Goal: Information Seeking & Learning: Understand process/instructions

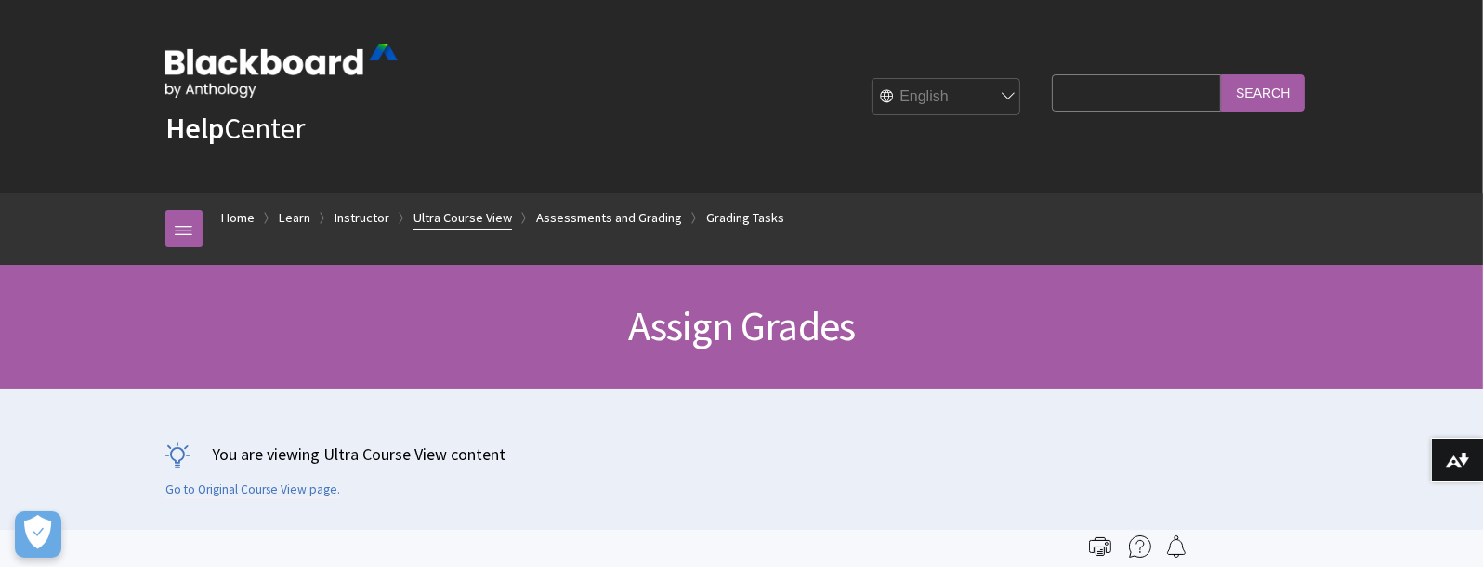
click at [512, 230] on link "Ultra Course View" at bounding box center [463, 217] width 99 height 23
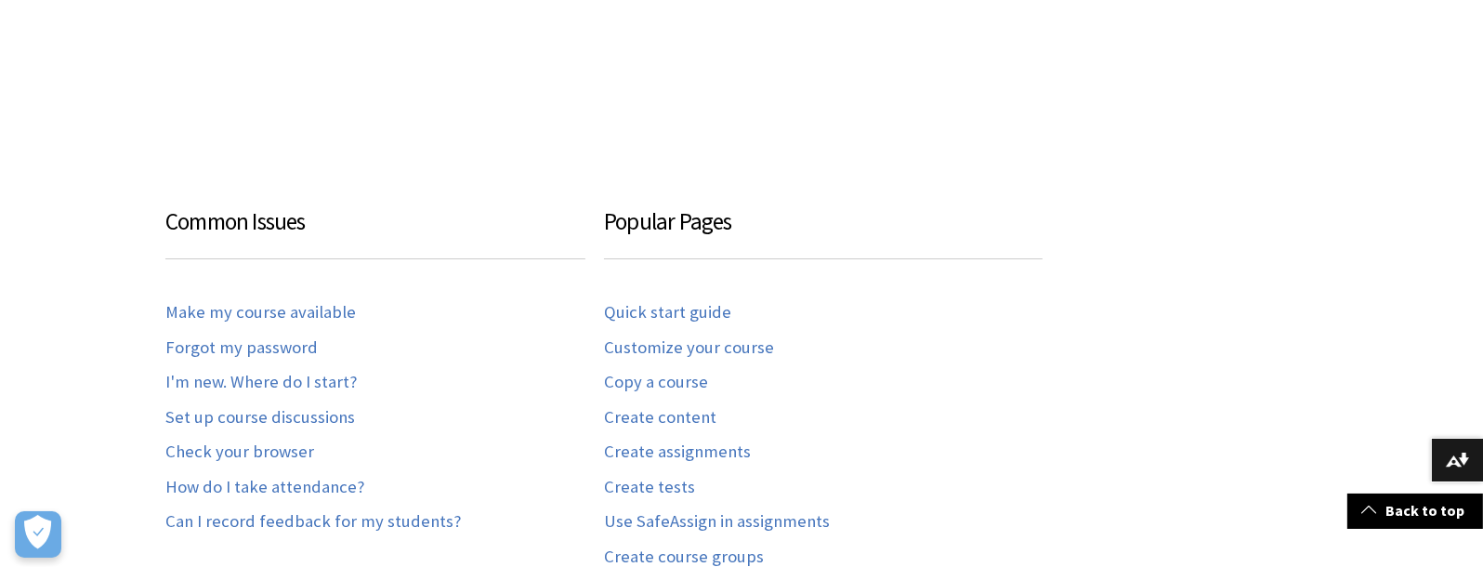
scroll to position [1283, 0]
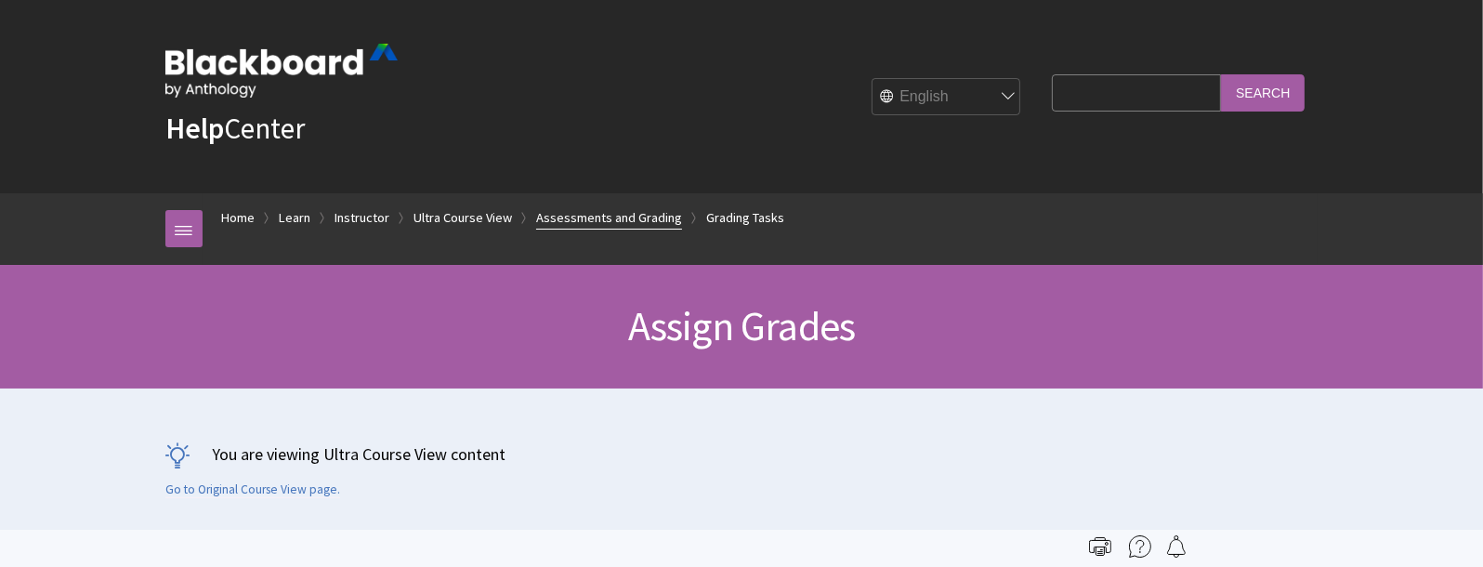
scroll to position [2761, 0]
click at [682, 230] on link "Assessments and Grading" at bounding box center [609, 217] width 146 height 23
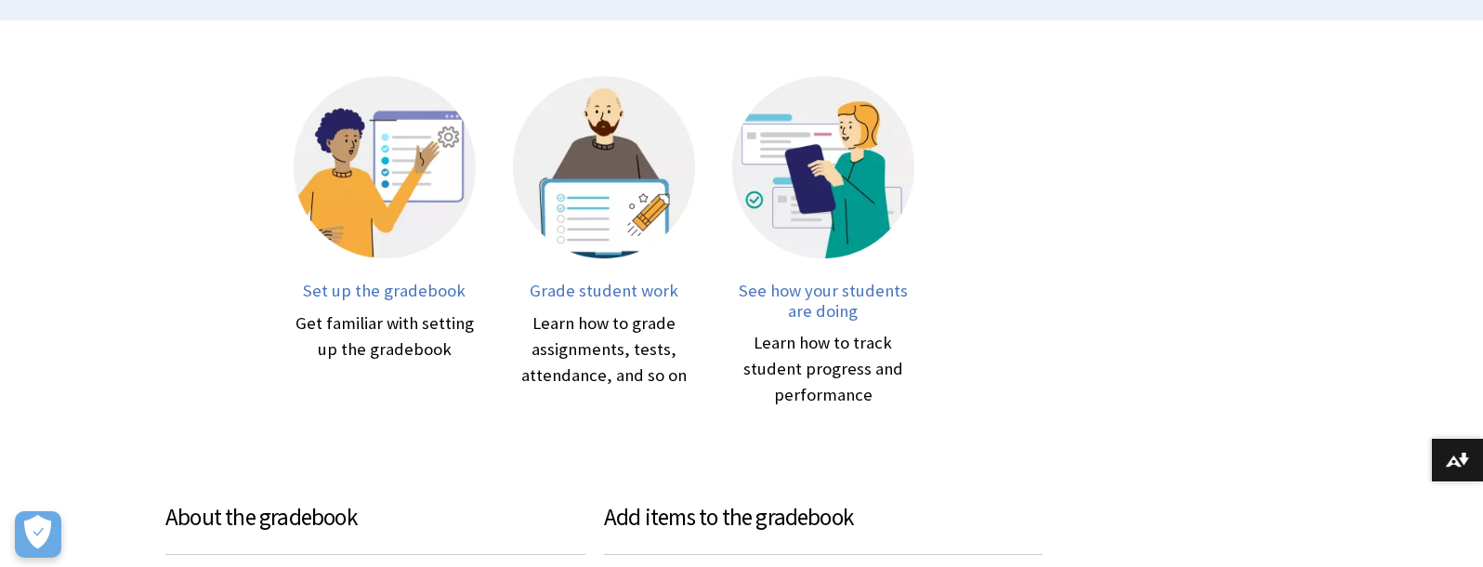
scroll to position [672, 0]
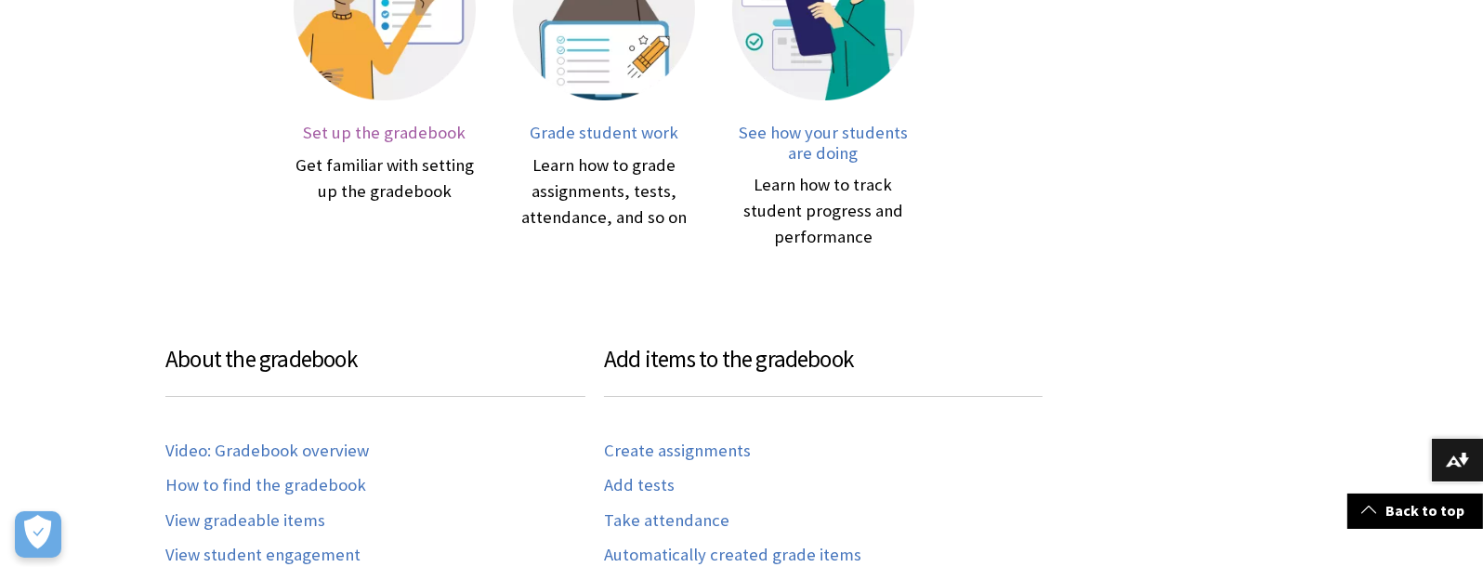
click at [377, 143] on span "Set up the gradebook" at bounding box center [385, 132] width 163 height 21
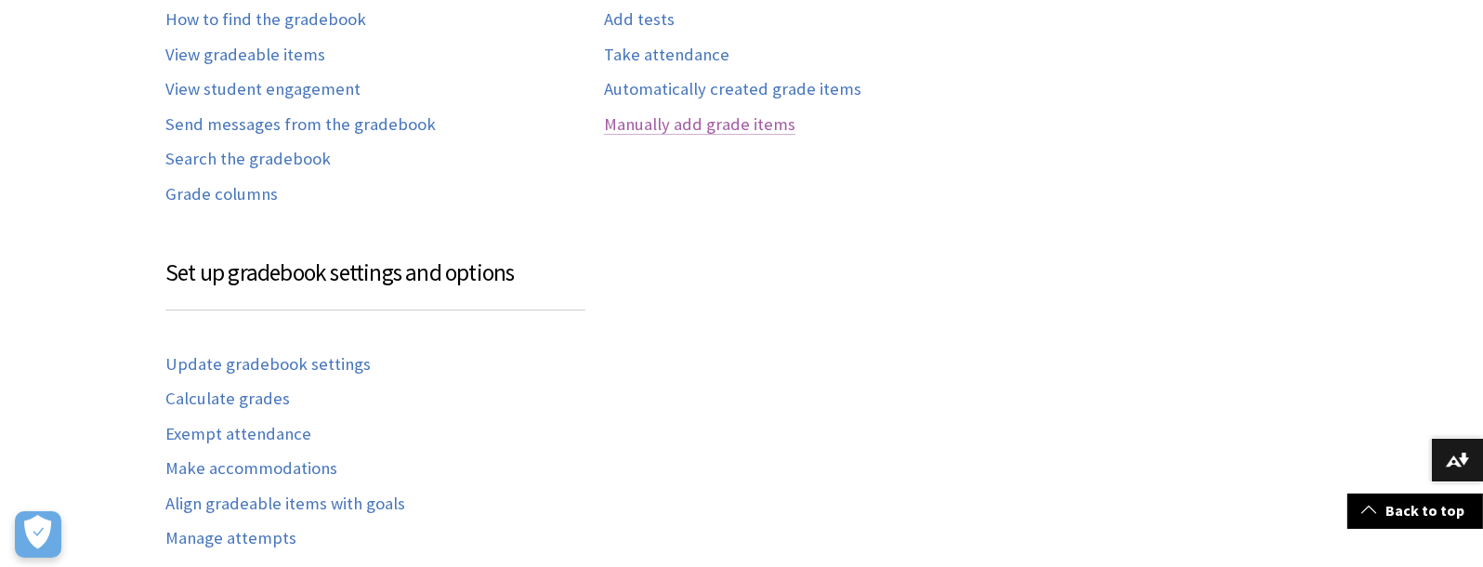
click at [675, 136] on link "Manually add grade items" at bounding box center [699, 124] width 191 height 21
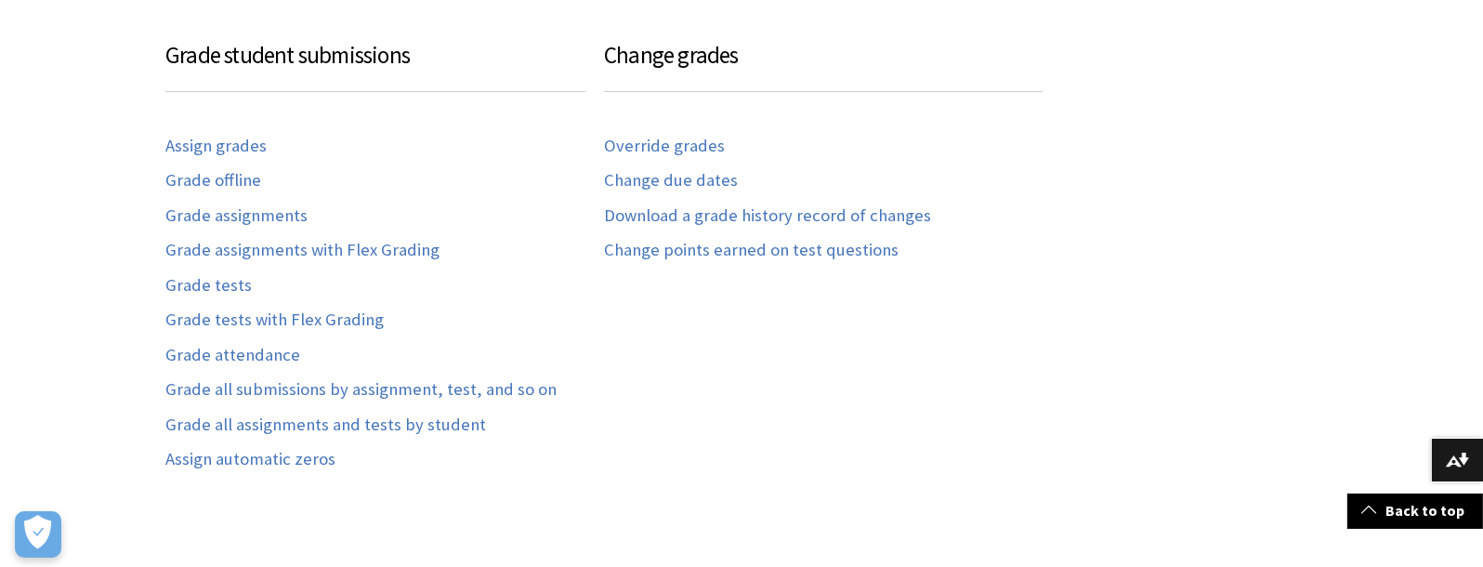
scroll to position [1897, 0]
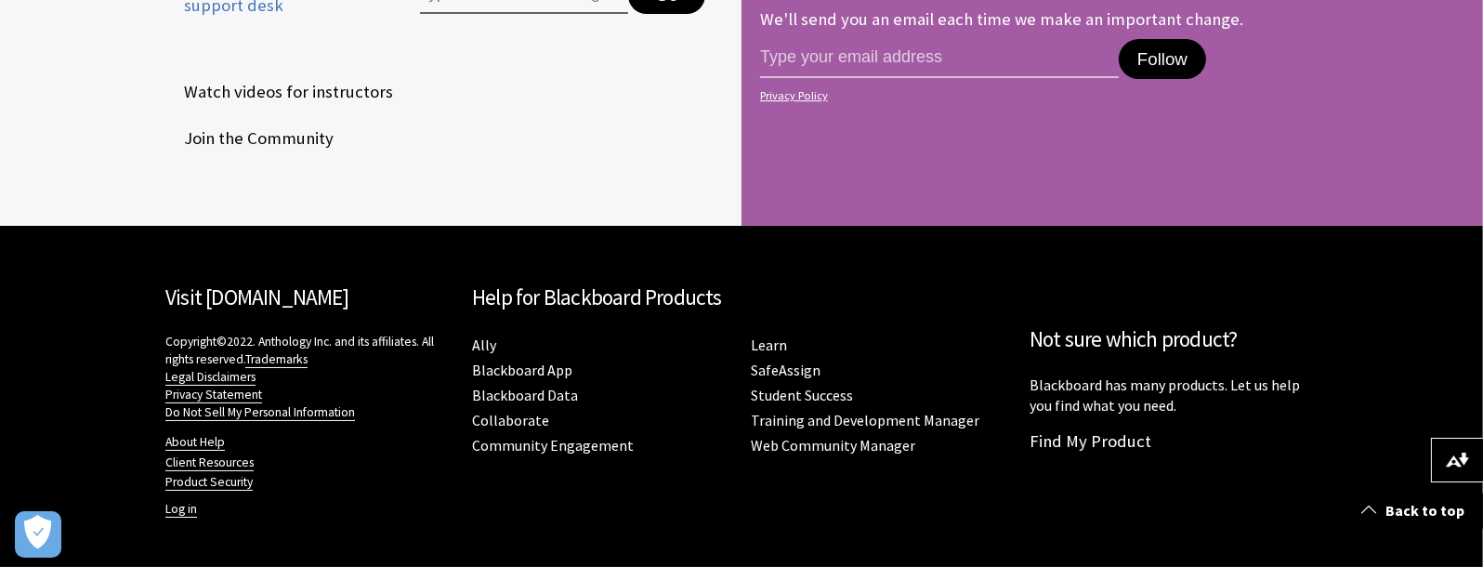
scroll to position [7126, 0]
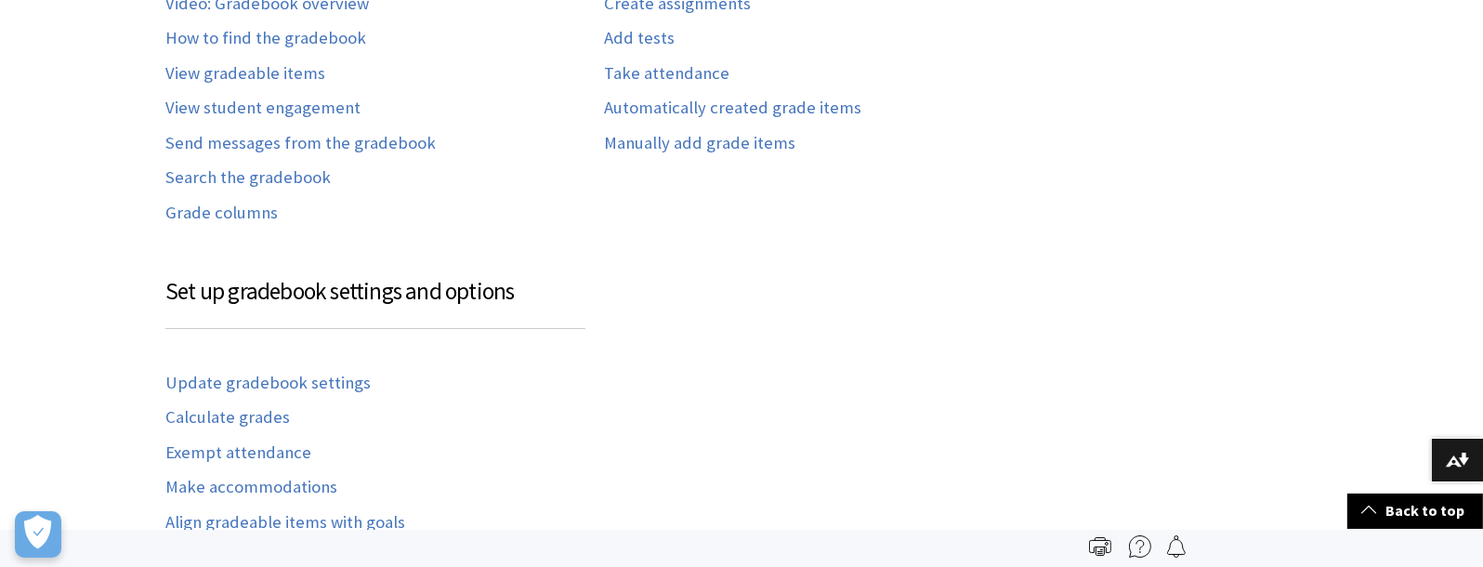
scroll to position [1114, 0]
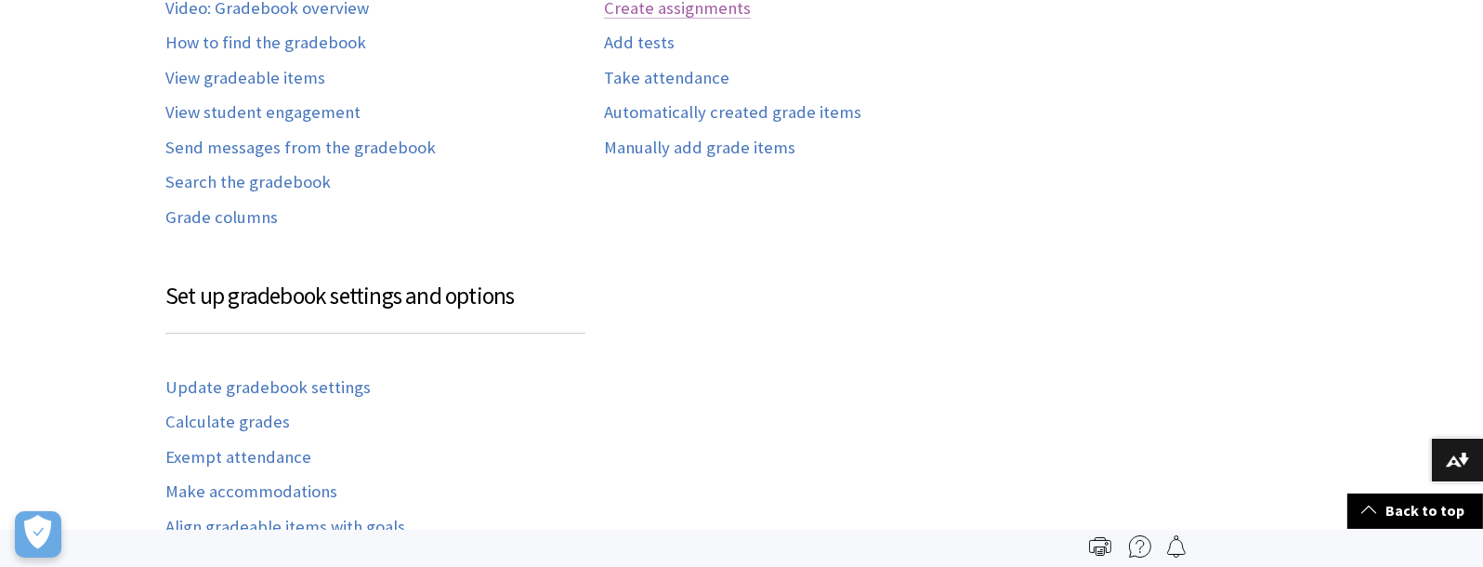
click at [667, 20] on link "Create assignments" at bounding box center [677, 8] width 147 height 21
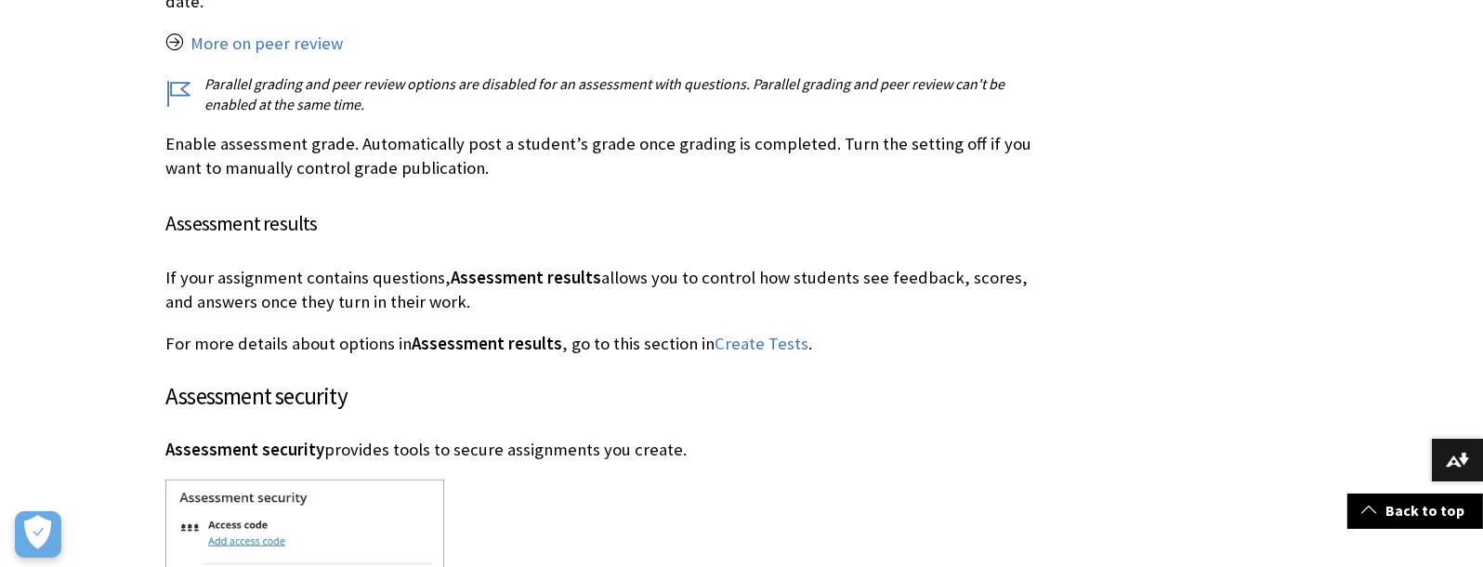
scroll to position [8817, 0]
drag, startPoint x: 798, startPoint y: 217, endPoint x: 528, endPoint y: 215, distance: 270.5
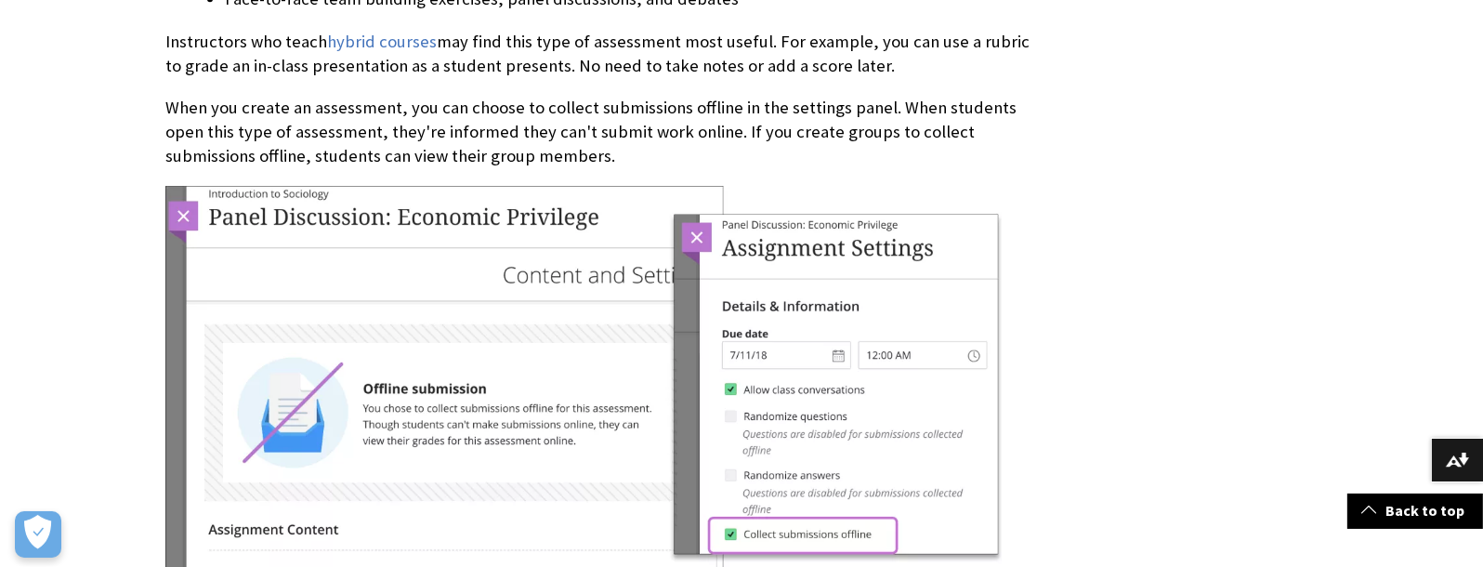
scroll to position [13936, 0]
